Goal: Check status: Check status

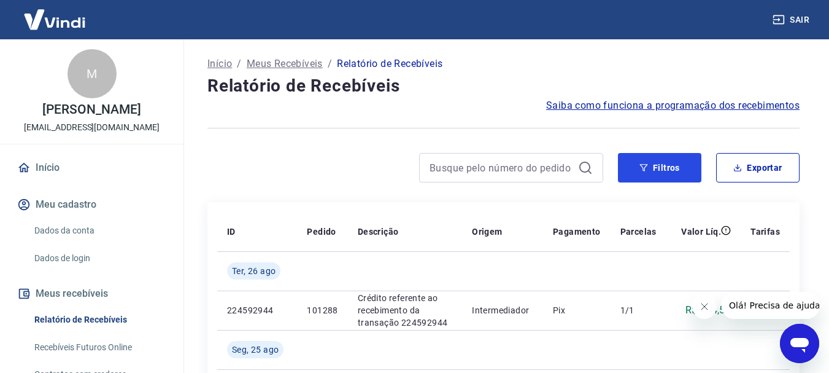
click at [676, 169] on button "Filtros" at bounding box center [659, 167] width 83 height 29
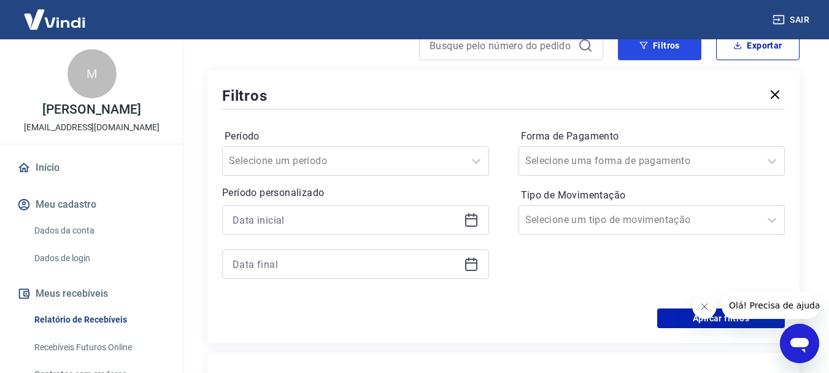
scroll to position [123, 0]
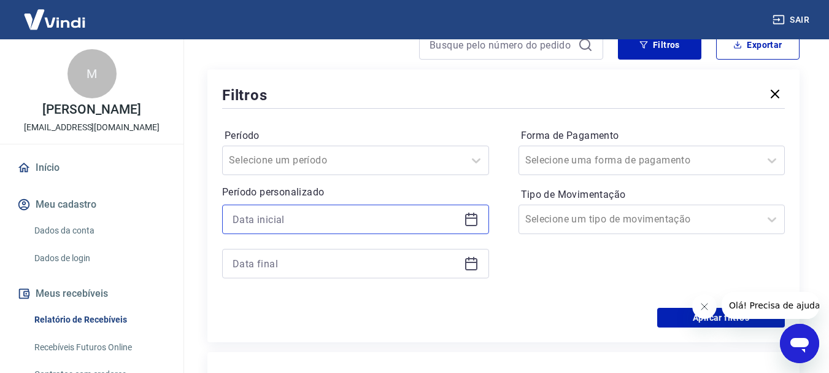
click at [352, 222] on input at bounding box center [346, 219] width 226 height 18
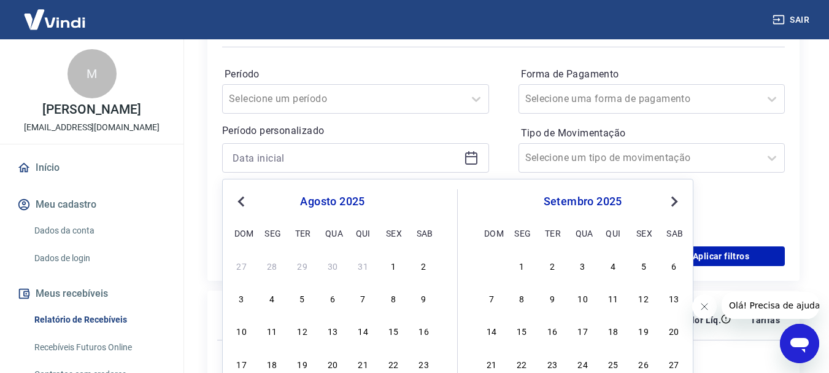
click at [242, 204] on span "Previous Month" at bounding box center [242, 201] width 0 height 14
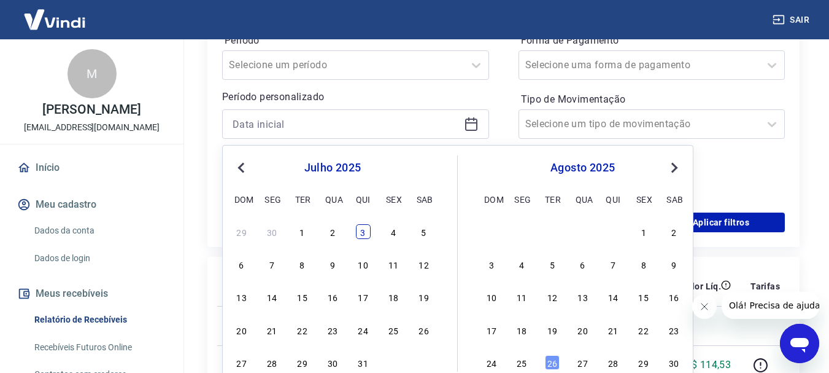
scroll to position [245, 0]
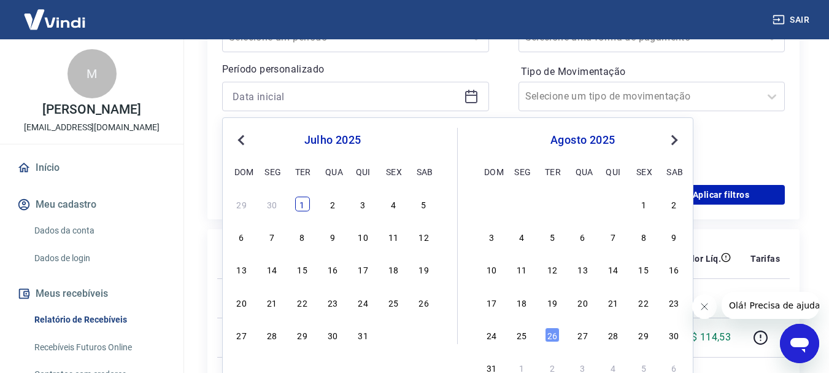
click at [301, 204] on div "1" at bounding box center [302, 203] width 15 height 15
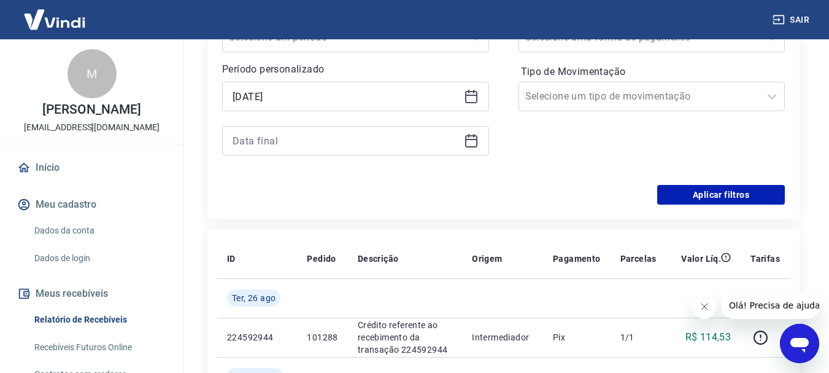
click at [473, 102] on icon at bounding box center [471, 97] width 12 height 12
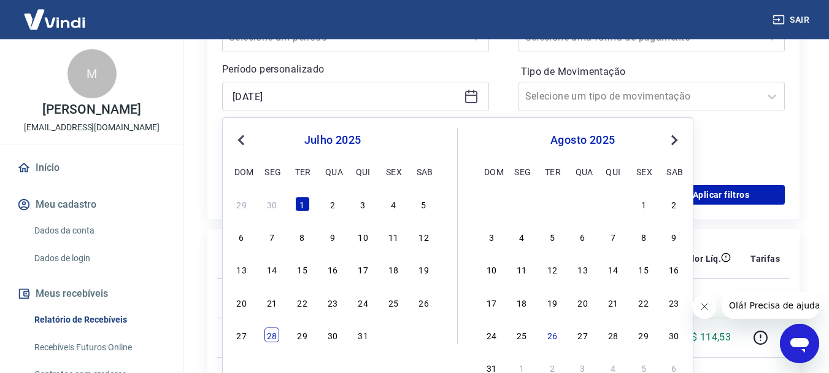
click at [271, 338] on div "28" at bounding box center [272, 334] width 15 height 15
type input "[DATE]"
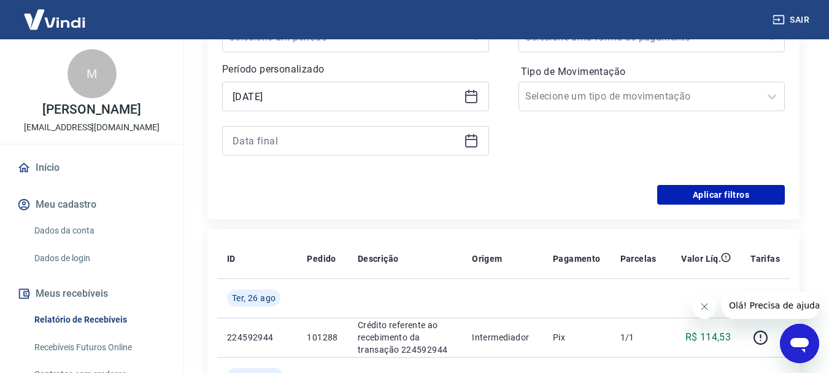
click at [474, 141] on icon at bounding box center [471, 140] width 15 height 15
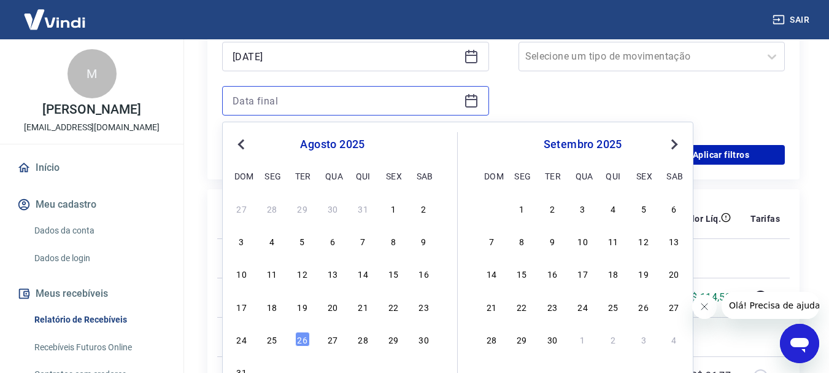
scroll to position [307, 0]
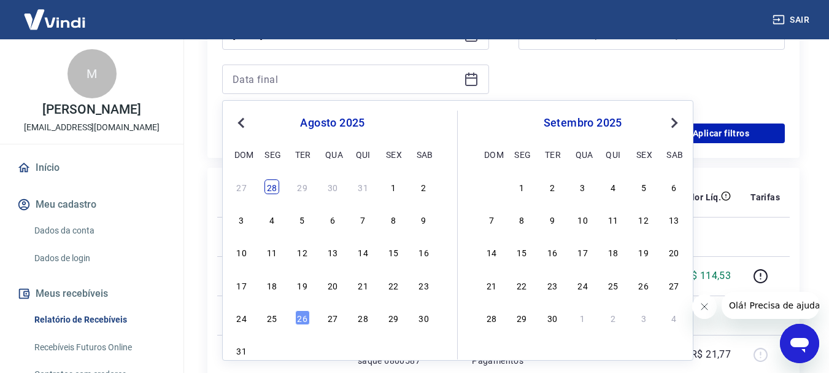
click at [272, 186] on div "28" at bounding box center [272, 186] width 15 height 15
type input "[DATE]"
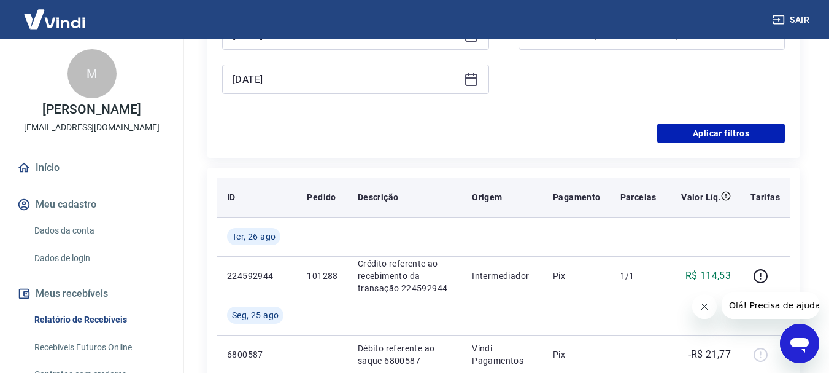
scroll to position [245, 0]
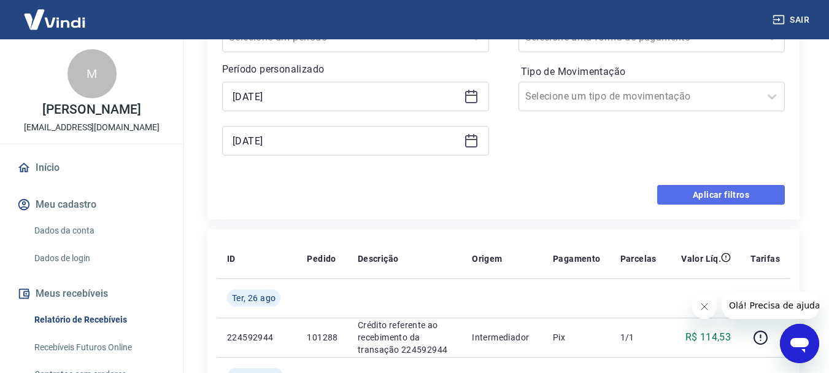
click at [725, 196] on button "Aplicar filtros" at bounding box center [721, 195] width 128 height 20
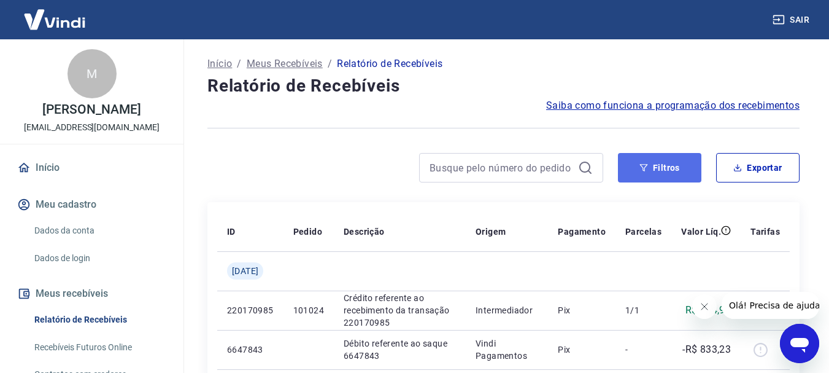
click at [654, 166] on button "Filtros" at bounding box center [659, 167] width 83 height 29
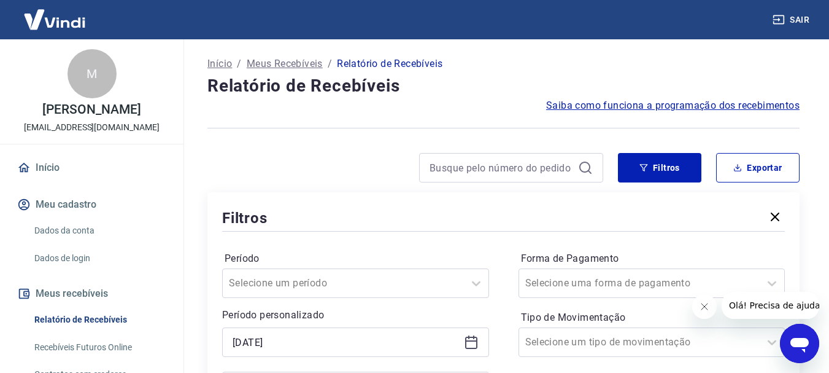
click at [318, 178] on div at bounding box center [405, 167] width 396 height 29
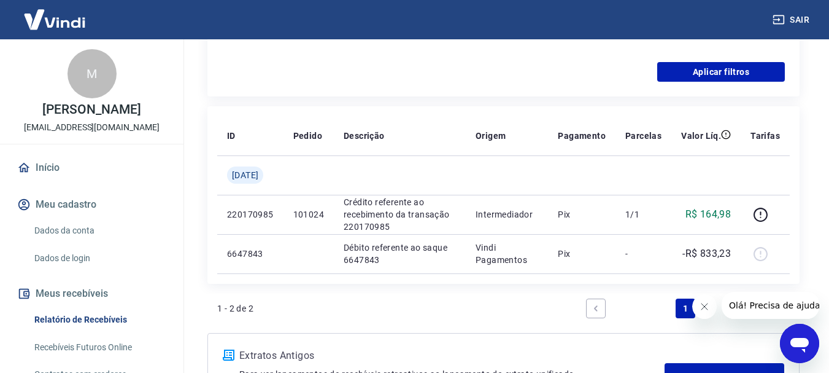
scroll to position [61, 0]
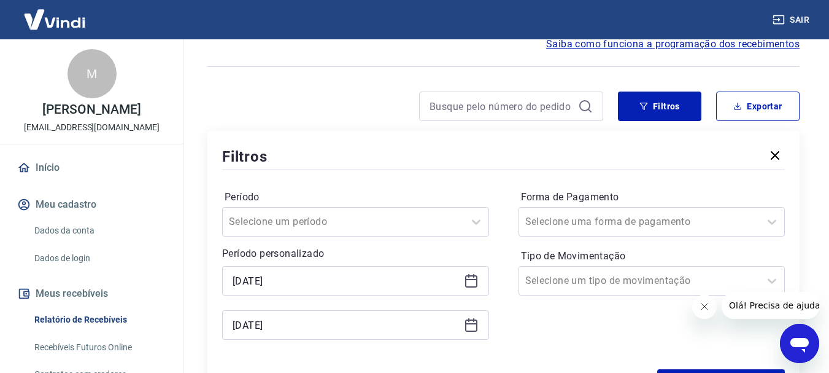
click at [481, 282] on div "[DATE]" at bounding box center [355, 280] width 267 height 29
click at [471, 282] on icon at bounding box center [471, 280] width 15 height 15
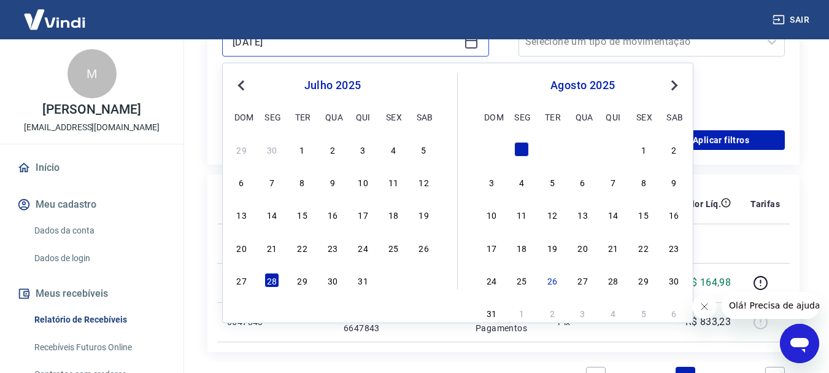
scroll to position [307, 0]
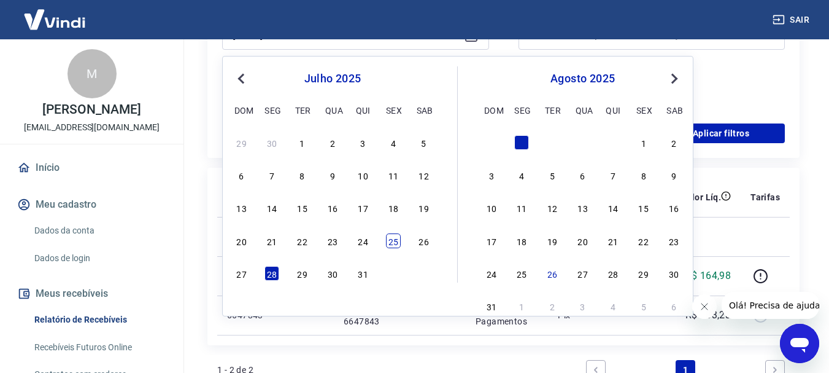
click at [388, 238] on div "25" at bounding box center [393, 240] width 15 height 15
type input "[DATE]"
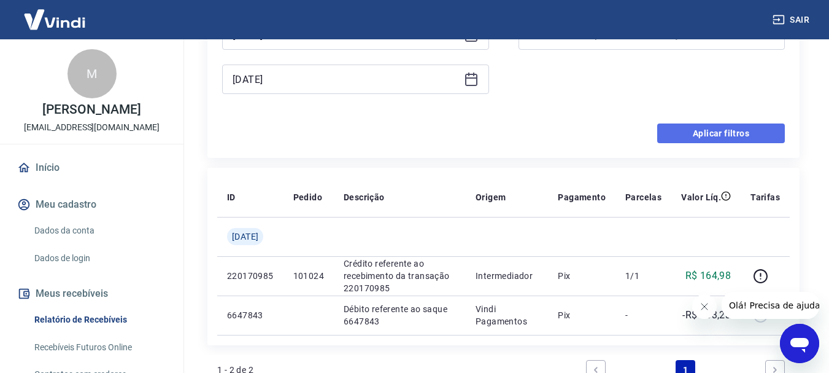
click at [724, 138] on button "Aplicar filtros" at bounding box center [721, 133] width 128 height 20
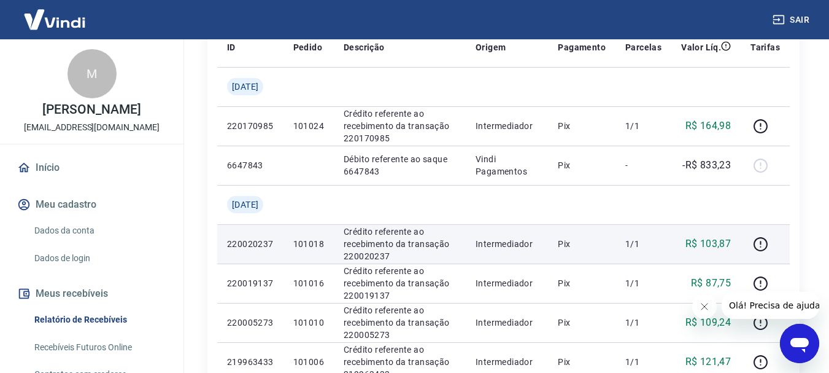
scroll to position [185, 0]
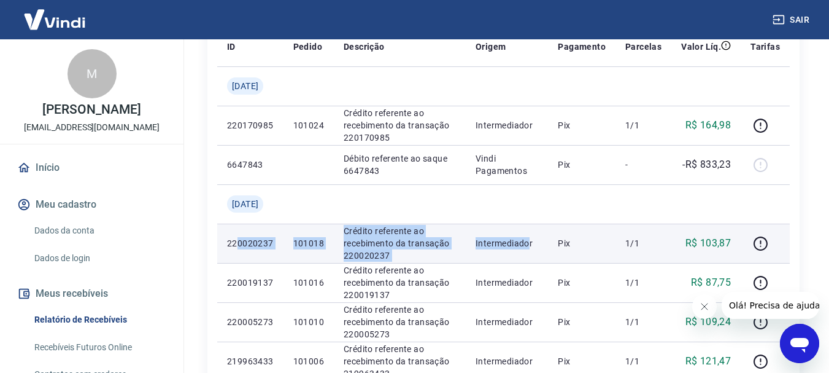
drag, startPoint x: 239, startPoint y: 242, endPoint x: 536, endPoint y: 244, distance: 296.4
click at [536, 244] on tr "220020237 101018 Crédito referente ao recebimento da transação 220020237 Interm…" at bounding box center [503, 242] width 573 height 39
click at [536, 244] on p "Intermediador" at bounding box center [507, 243] width 63 height 12
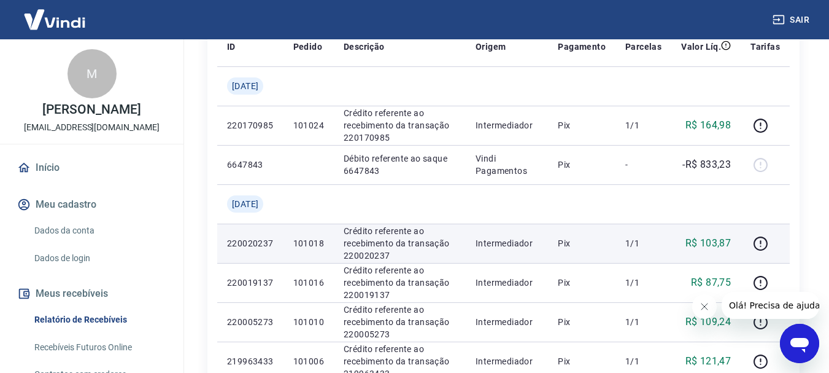
click at [561, 246] on td "Pix" at bounding box center [582, 242] width 68 height 39
click at [382, 238] on p "Crédito referente ao recebimento da transação 220020237" at bounding box center [400, 243] width 112 height 37
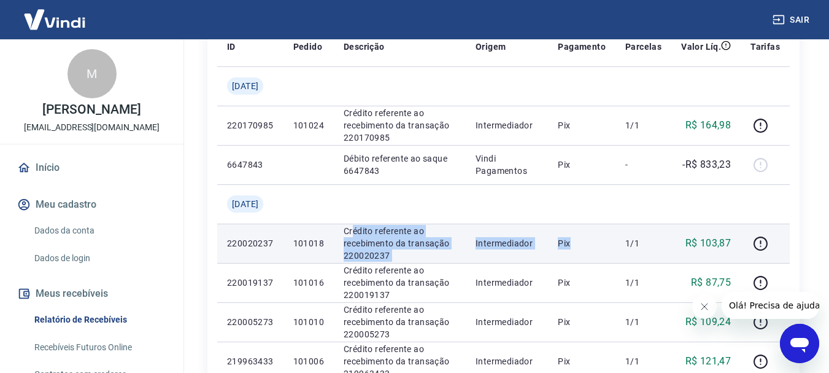
drag, startPoint x: 360, startPoint y: 228, endPoint x: 653, endPoint y: 246, distance: 293.3
click at [605, 252] on tr "220020237 101018 Crédito referente ao recebimento da transação 220020237 Interm…" at bounding box center [503, 242] width 573 height 39
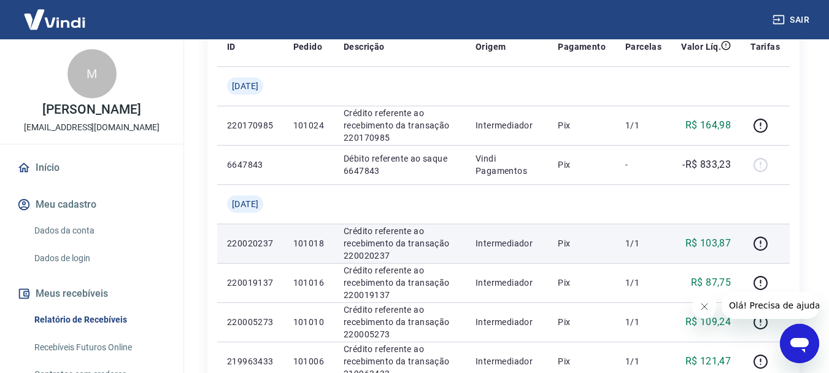
click at [303, 247] on p "101018" at bounding box center [308, 243] width 31 height 12
drag, startPoint x: 700, startPoint y: 245, endPoint x: 751, endPoint y: 245, distance: 50.9
click at [751, 245] on tr "220020237 101018 Crédito referente ao recebimento da transação 220020237 Interm…" at bounding box center [503, 242] width 573 height 39
click at [751, 245] on td at bounding box center [765, 242] width 49 height 39
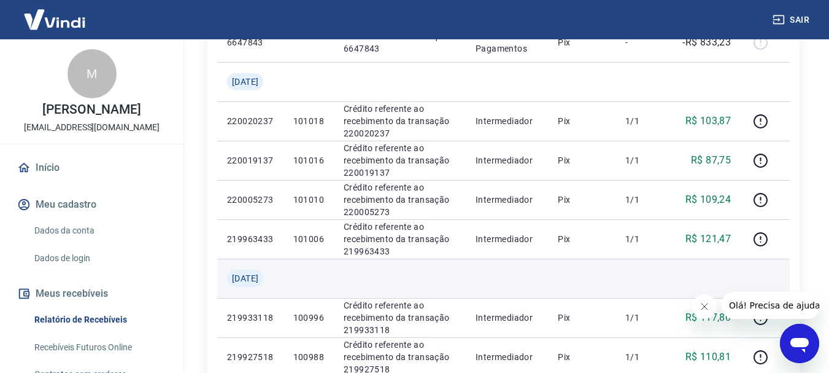
scroll to position [307, 0]
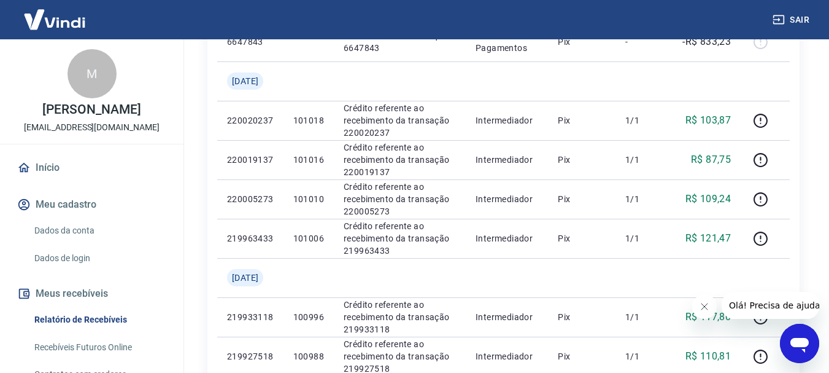
click at [708, 304] on icon "Fechar mensagem da empresa" at bounding box center [704, 306] width 10 height 10
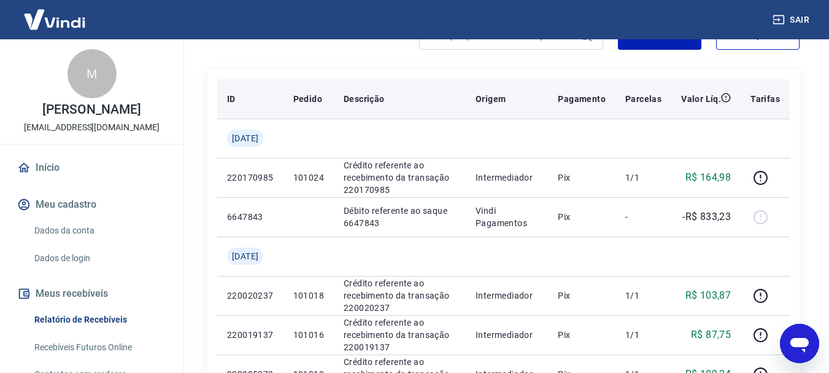
scroll to position [185, 0]
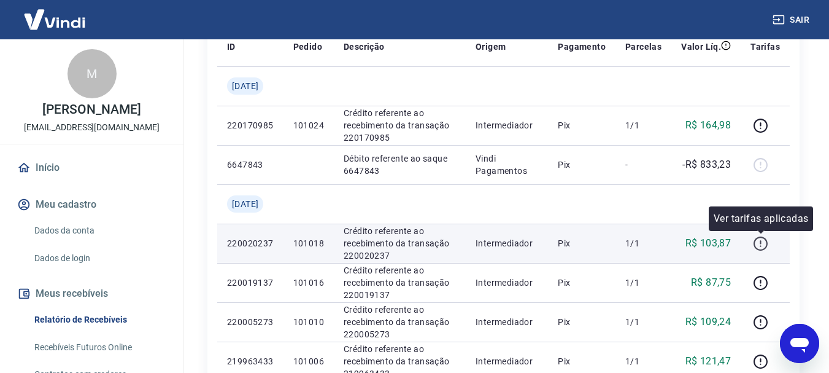
click at [761, 244] on icon "button" at bounding box center [760, 243] width 15 height 15
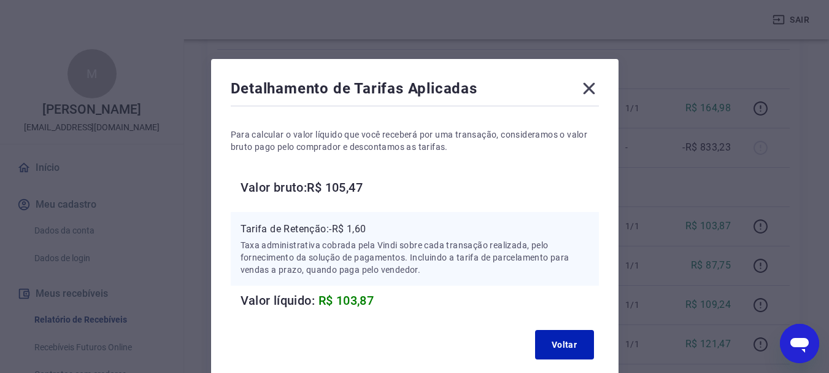
scroll to position [204, 0]
click at [594, 86] on icon at bounding box center [589, 89] width 20 height 20
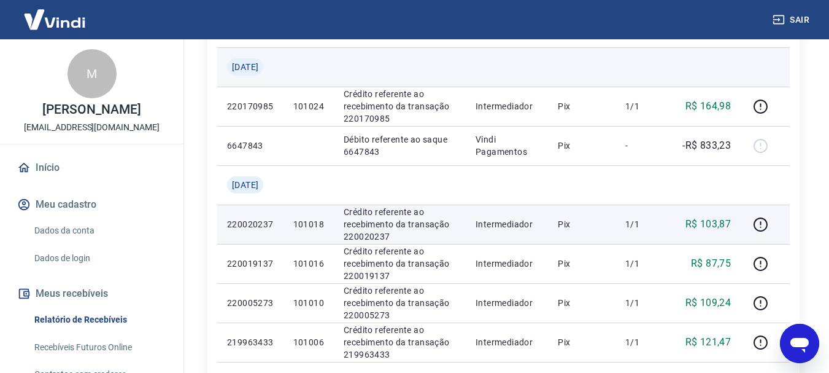
click at [601, 49] on td at bounding box center [582, 66] width 68 height 39
